Goal: Ask a question

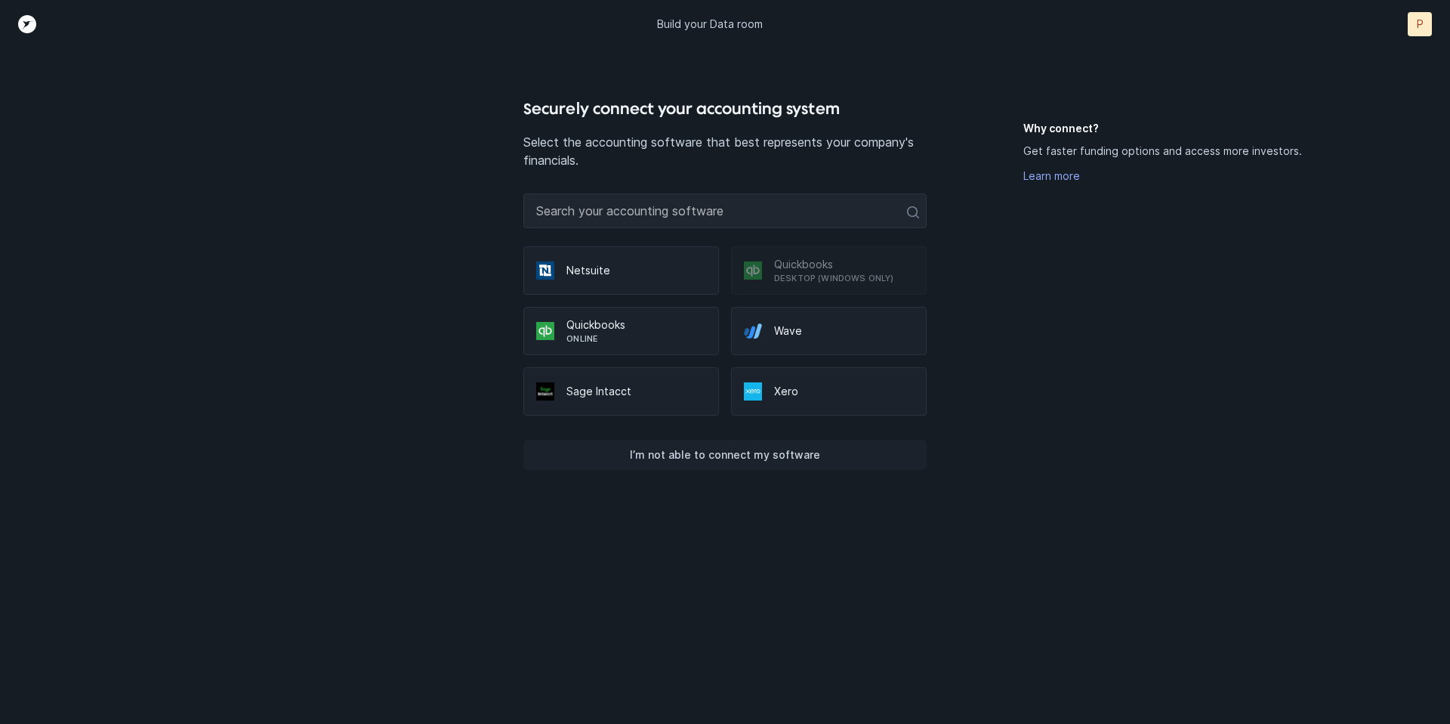
click at [759, 456] on p "I’m not able to connect my software" at bounding box center [725, 455] width 190 height 18
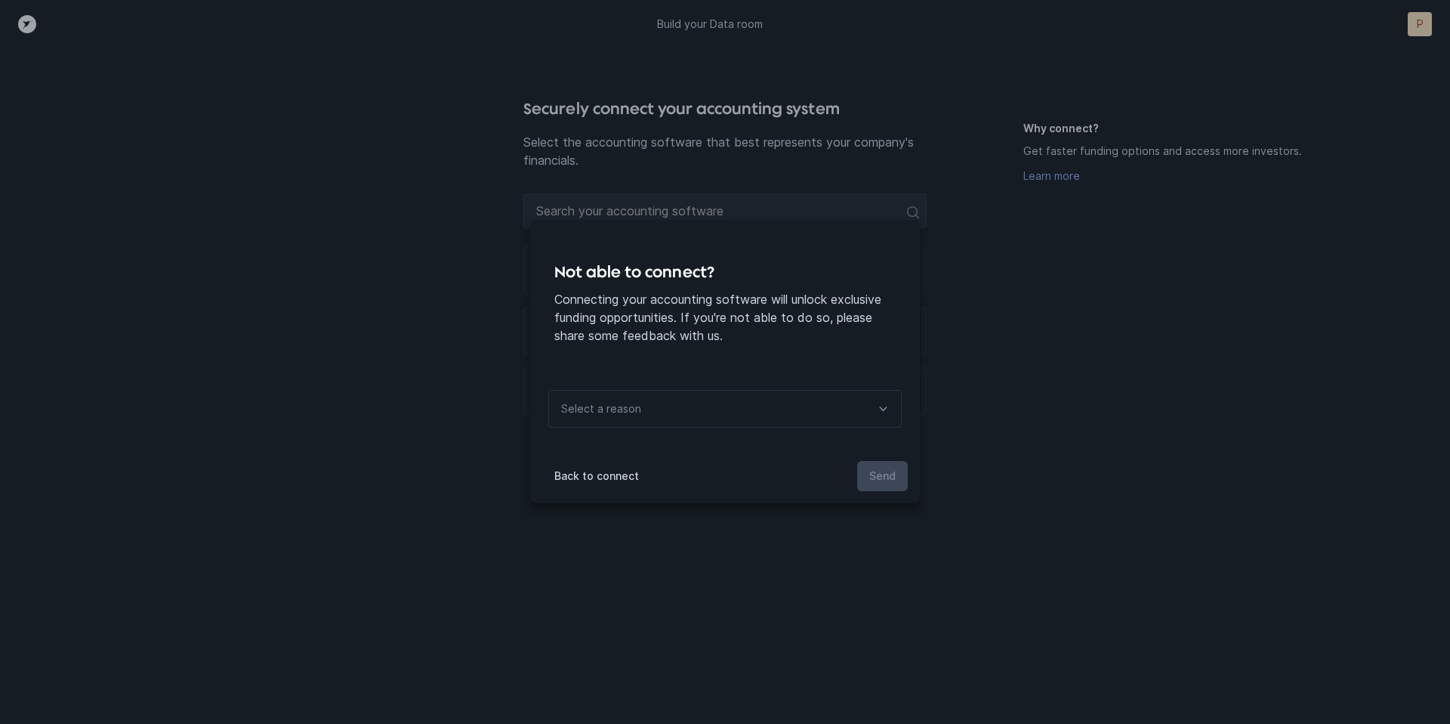
click at [740, 407] on div "Select a reason" at bounding box center [724, 409] width 353 height 38
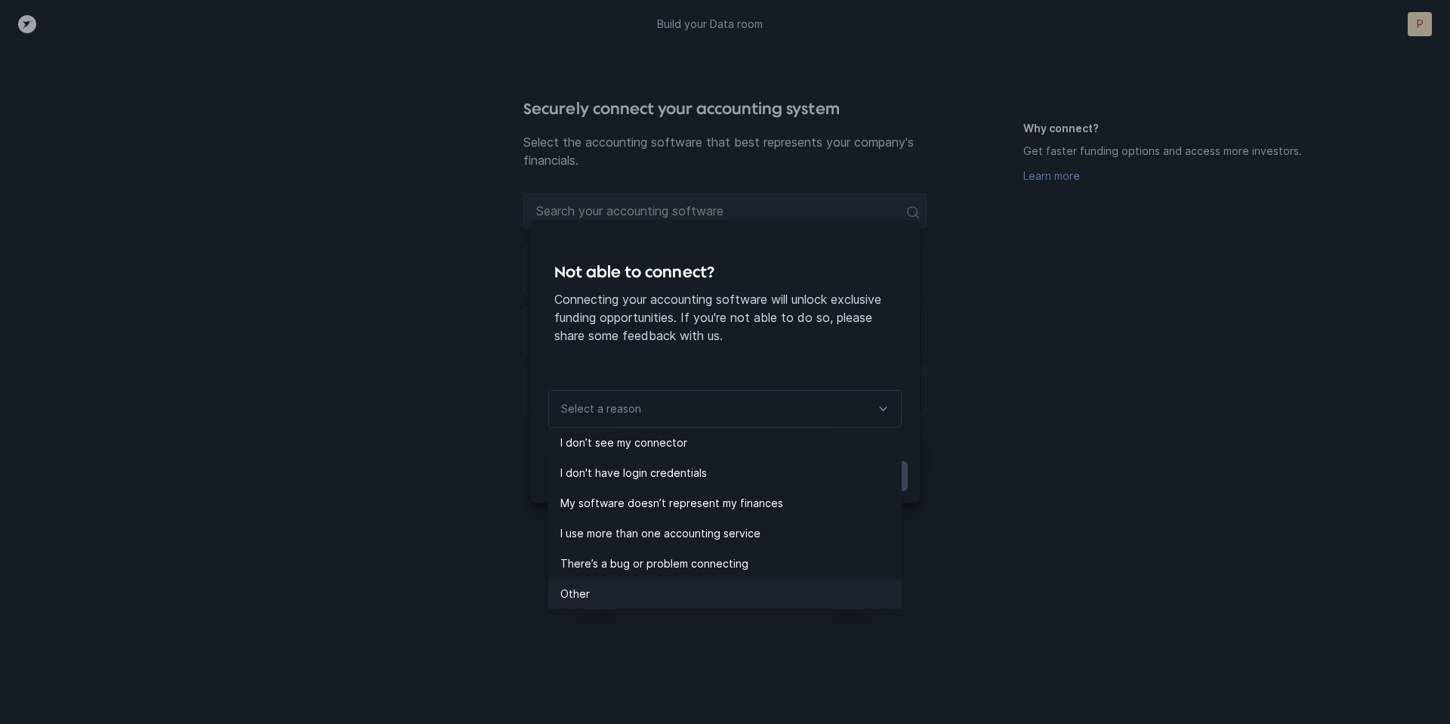
click at [649, 588] on p "Other" at bounding box center [730, 594] width 341 height 18
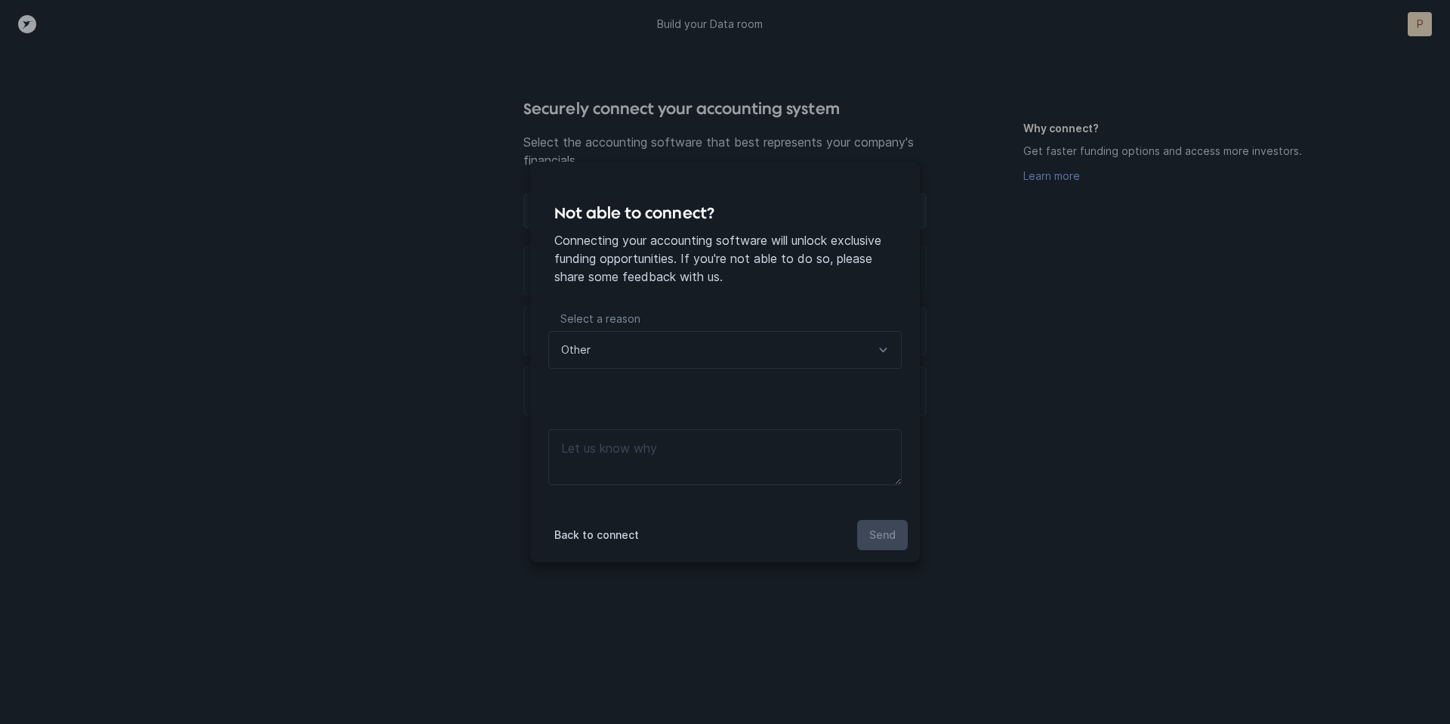
click at [714, 339] on div "Other" at bounding box center [724, 350] width 353 height 38
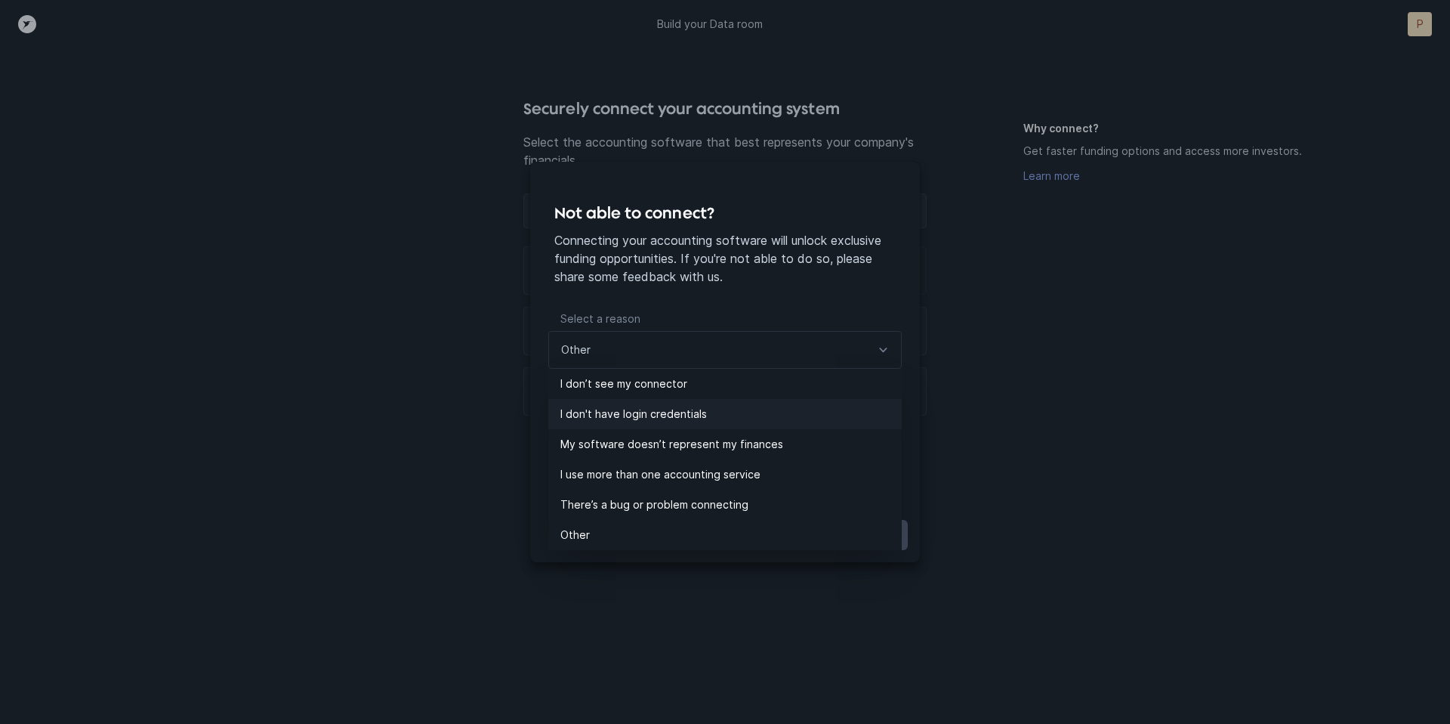
click at [655, 415] on p "I don't have login credentials" at bounding box center [730, 414] width 341 height 18
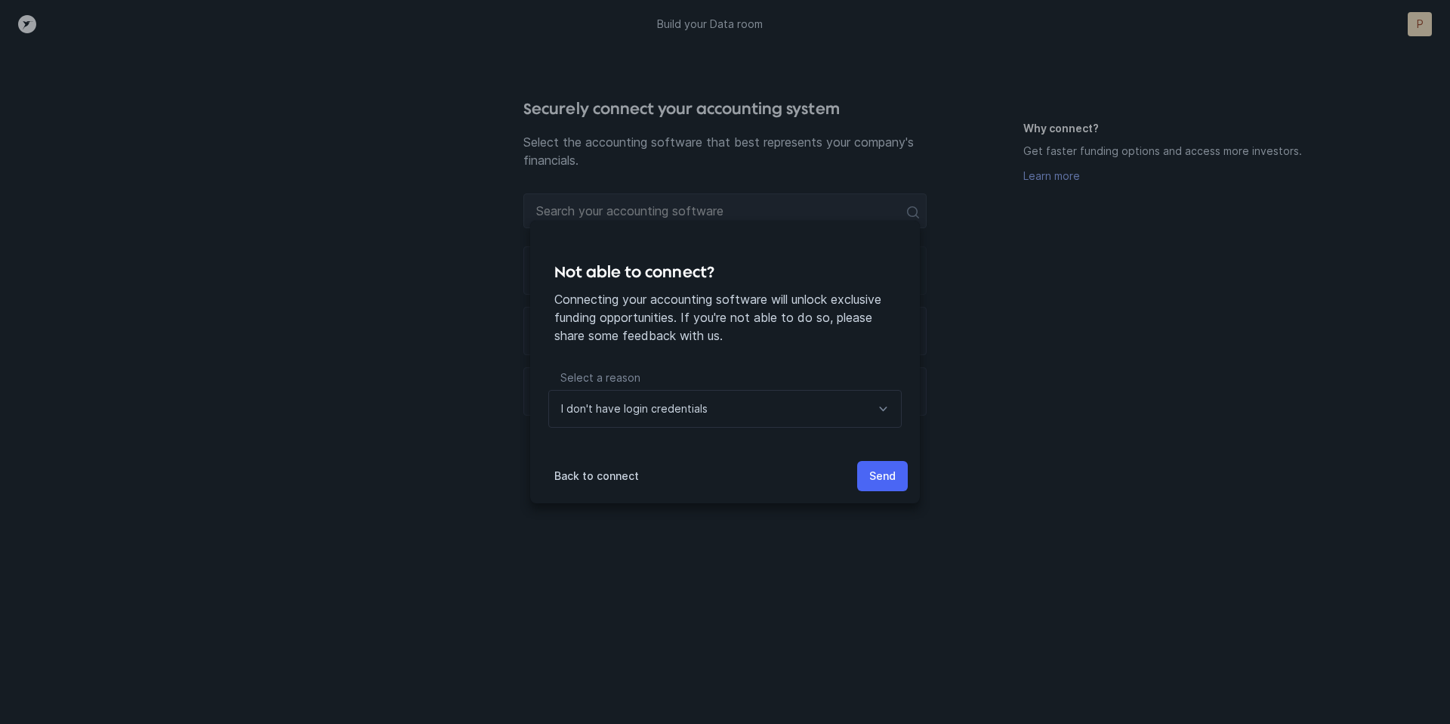
click at [885, 483] on p "Send" at bounding box center [882, 476] width 26 height 18
